Goal: Task Accomplishment & Management: Use online tool/utility

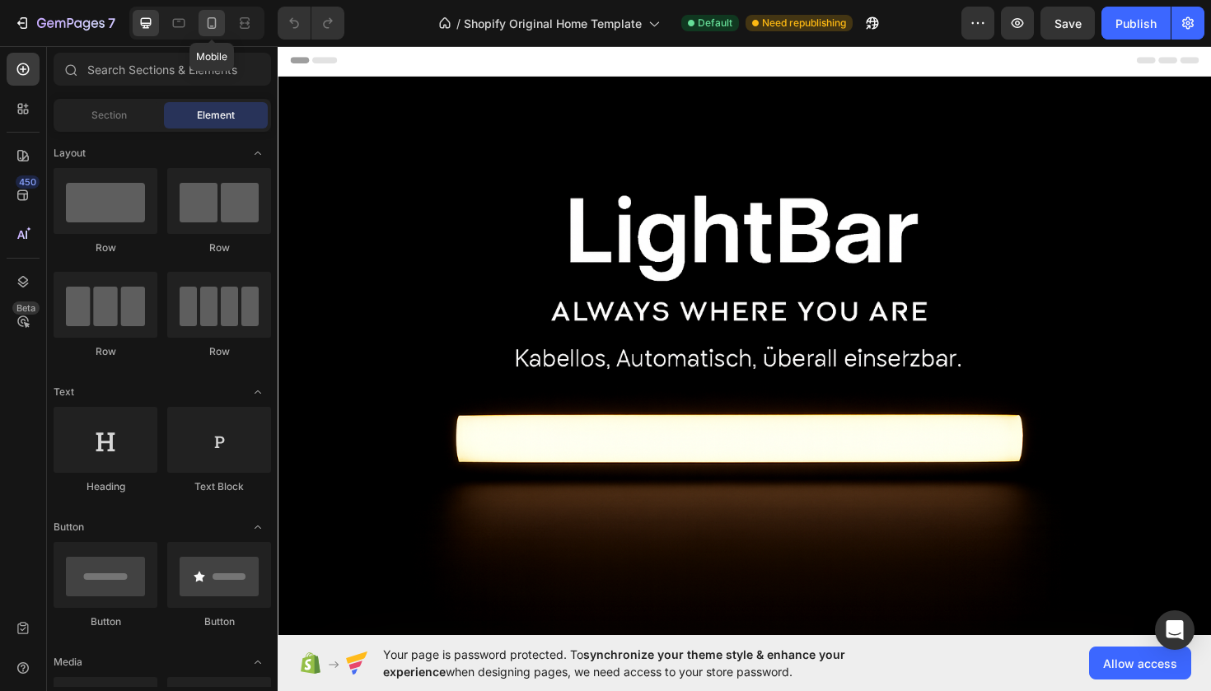
click at [206, 17] on icon at bounding box center [212, 23] width 16 height 16
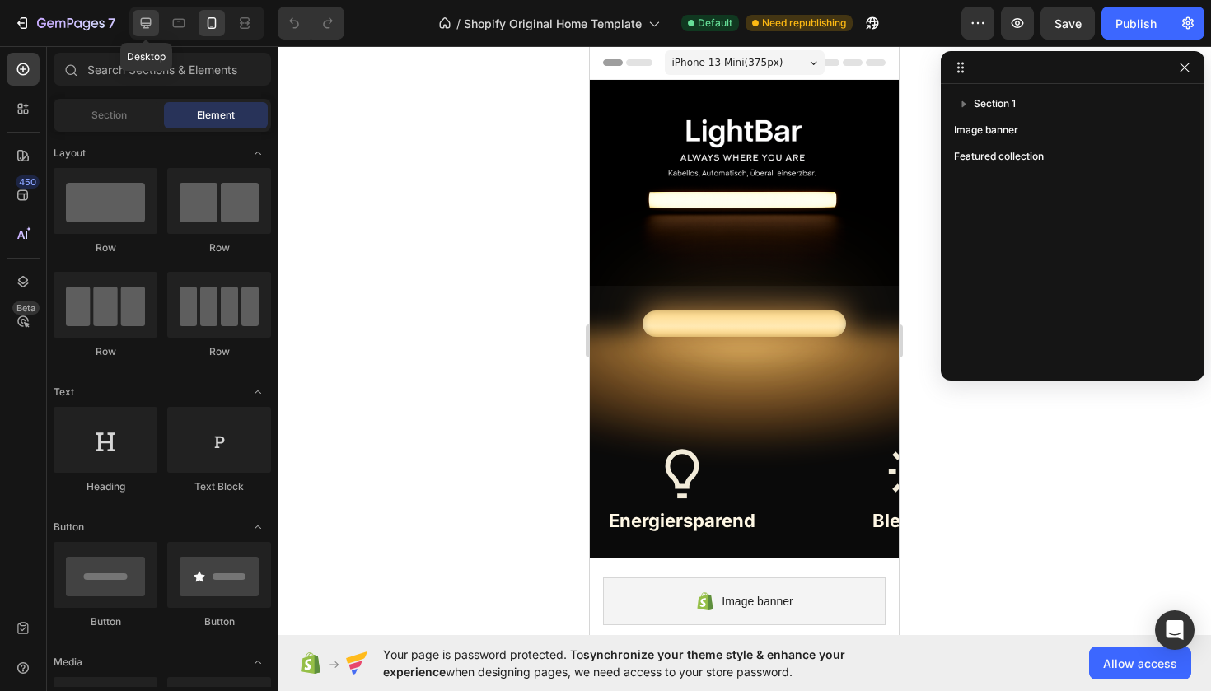
click at [145, 20] on icon at bounding box center [146, 23] width 16 height 16
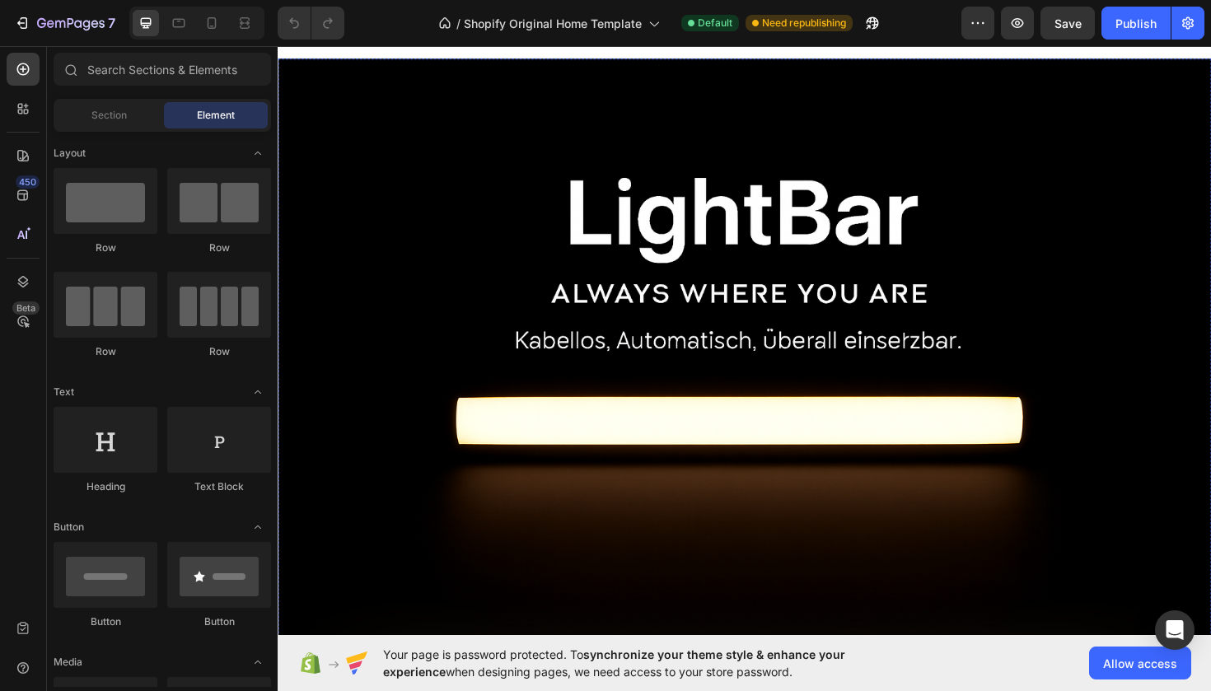
scroll to position [18, 0]
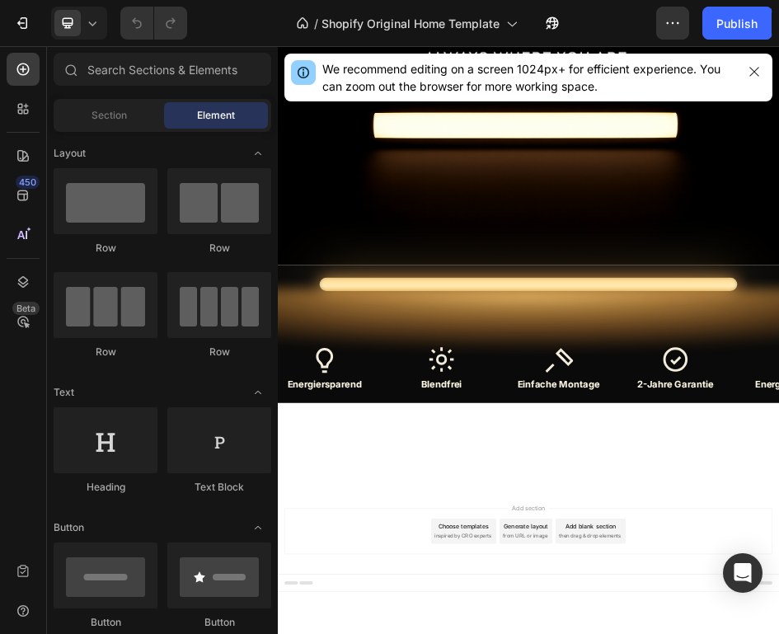
scroll to position [233, 0]
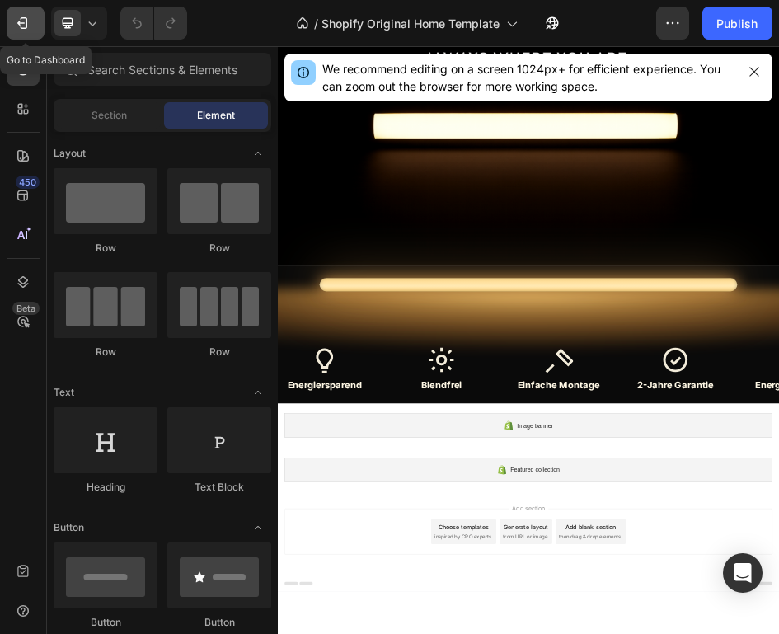
click at [28, 23] on icon "button" at bounding box center [22, 23] width 16 height 16
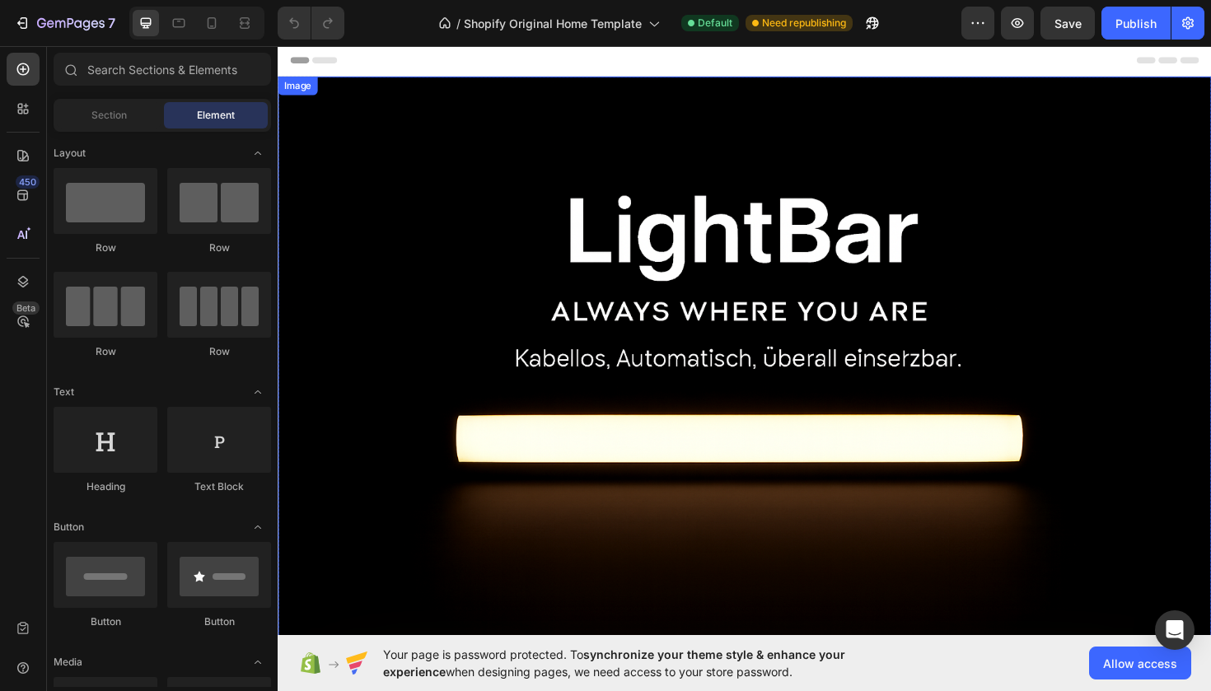
scroll to position [18, 0]
